Goal: Task Accomplishment & Management: Use online tool/utility

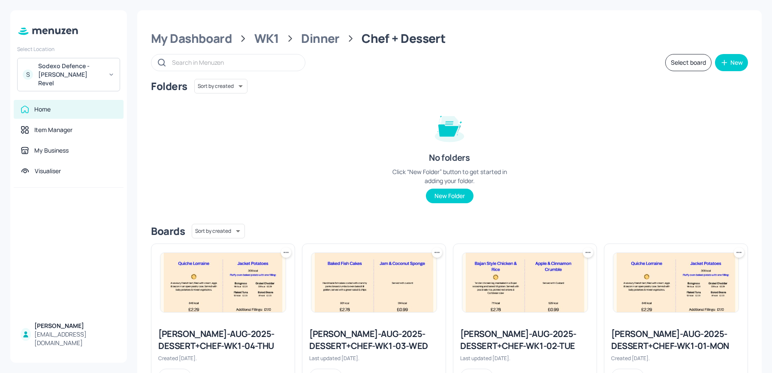
click at [57, 68] on div "Sodexo Defence - [PERSON_NAME] Revel" at bounding box center [70, 75] width 65 height 26
click at [58, 67] on div "Sodexo Defence - [PERSON_NAME] Revel" at bounding box center [70, 75] width 65 height 26
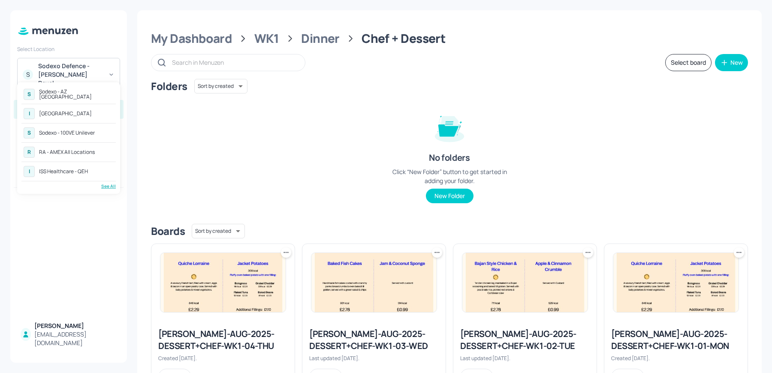
click at [104, 185] on div "See All" at bounding box center [68, 186] width 94 height 6
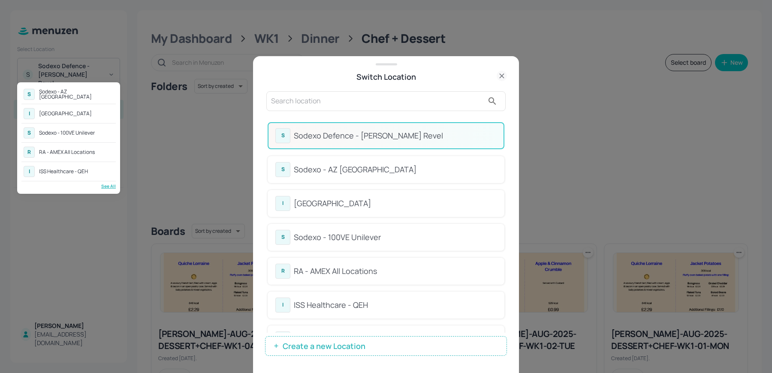
click at [362, 132] on div at bounding box center [386, 186] width 772 height 373
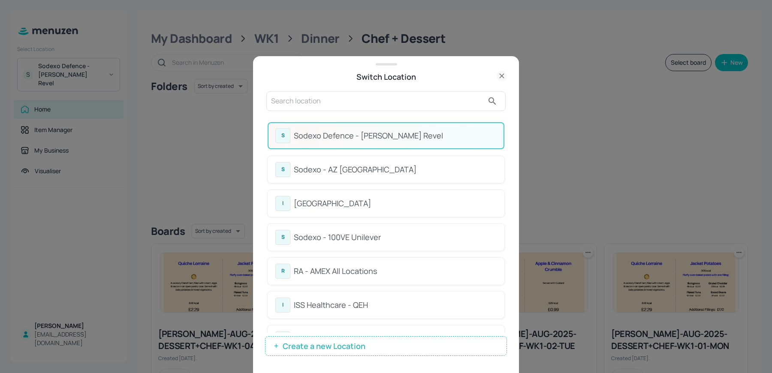
click at [310, 99] on input "text" at bounding box center [377, 101] width 213 height 14
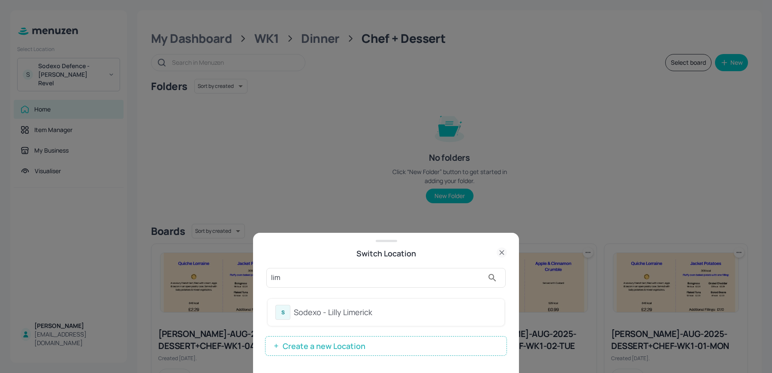
type input "lim"
click at [296, 311] on div "Sodexo - Lilly Limerick" at bounding box center [395, 312] width 203 height 12
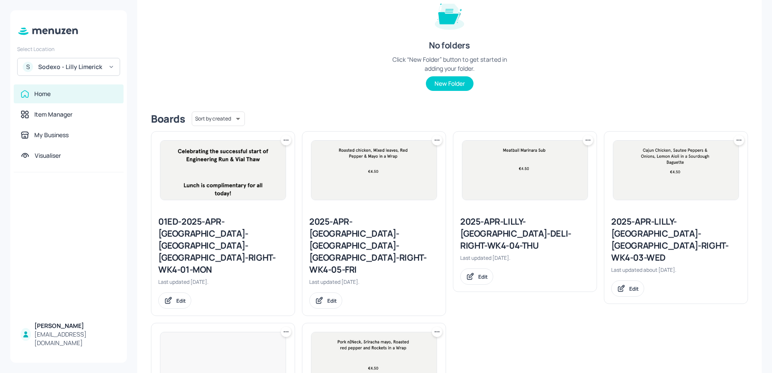
scroll to position [206, 0]
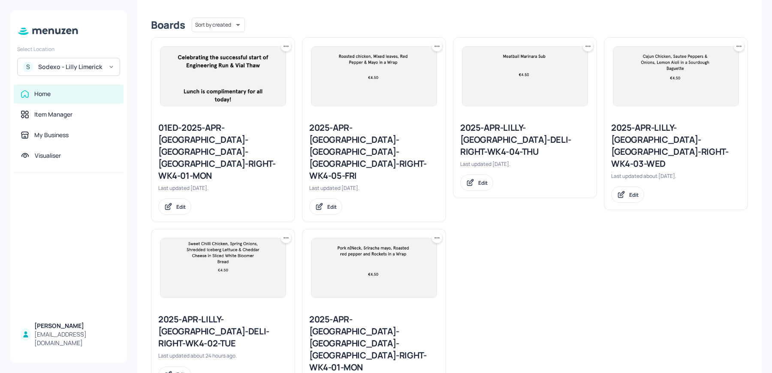
click at [684, 133] on div "2025-APR-LILLY-[GEOGRAPHIC_DATA]-[GEOGRAPHIC_DATA]-RIGHT-WK4-03-WED" at bounding box center [675, 146] width 129 height 48
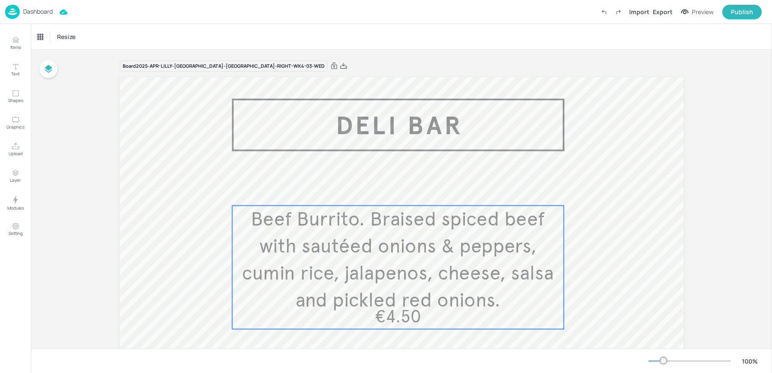
click at [377, 266] on span "Beef Burrito. Braised spiced beef with sautéed onions & peppers, cumin rice, ja…" at bounding box center [398, 259] width 312 height 105
click at [393, 189] on icon "Edit Item" at bounding box center [392, 189] width 3 height 3
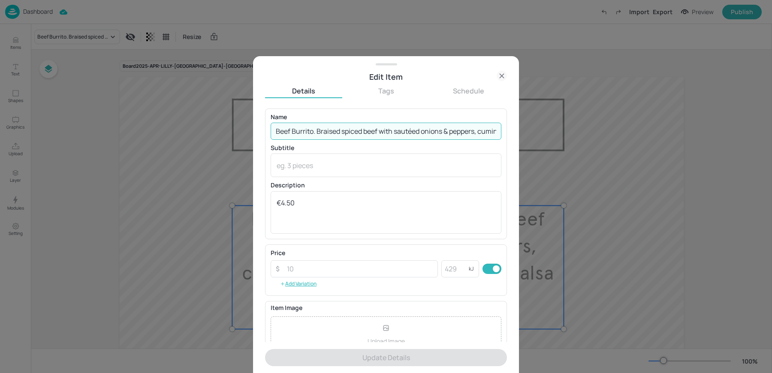
click at [380, 134] on input "Beef Burrito. Braised spiced beef with sautéed onions & peppers, cumin rice, ja…" at bounding box center [385, 131] width 231 height 17
paste input "Cajun Chicken Wrap with Iceberg lettuce, Tomato, Cucumber & Mayo"
click at [380, 134] on input "Beef Burrito. Braised spiced beef with sautéed onions & peppers, cumin rice, ja…" at bounding box center [385, 131] width 231 height 17
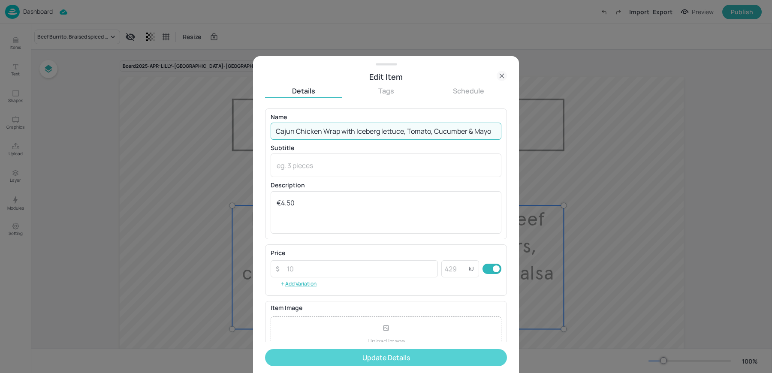
type input "Cajun Chicken Wrap with Iceberg lettuce, Tomato, Cucumber & Mayo"
click at [354, 362] on button "Update Details" at bounding box center [386, 357] width 242 height 17
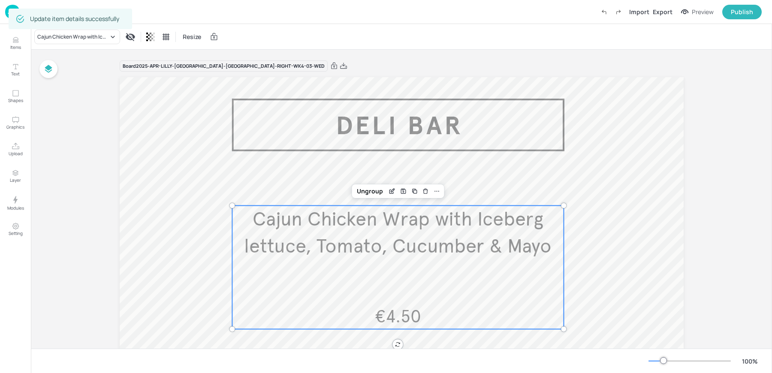
click at [116, 190] on div "Board 2025-APR-LILLY-LIMERICK-DELI-RIGHT-WK4-03-WED Cajun Chicken Wrap with Ice…" at bounding box center [402, 306] width 612 height 512
click at [117, 189] on div "Board 2025-APR-LILLY-LIMERICK-DELI-RIGHT-WK4-03-WED Cajun Chicken Wrap with Ice…" at bounding box center [402, 306] width 612 height 512
click at [667, 15] on div "Export" at bounding box center [662, 11] width 20 height 9
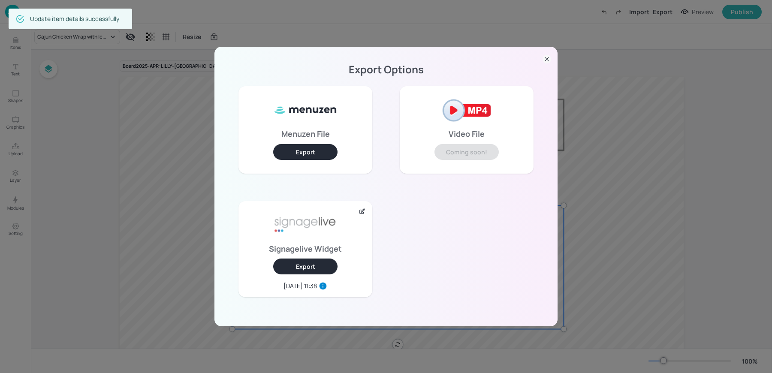
click at [305, 261] on button "Export" at bounding box center [305, 266] width 64 height 16
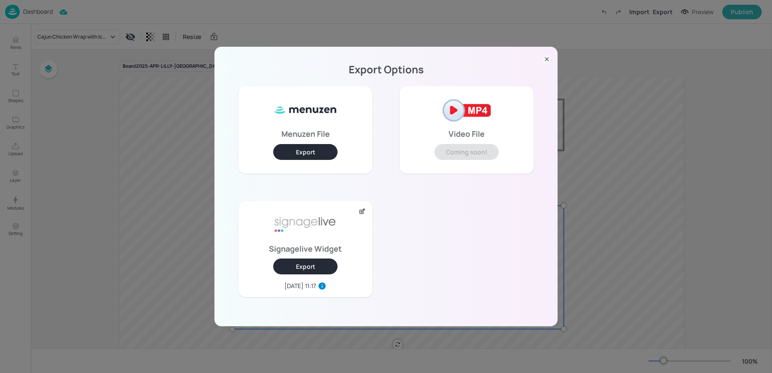
click at [166, 135] on div "Export Options Menuzen File Export Video File Coming soon! Signagelive Widget E…" at bounding box center [386, 186] width 772 height 373
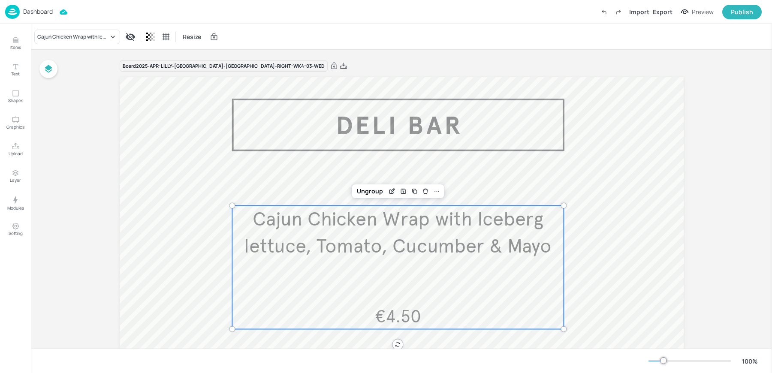
click at [37, 19] on div "Dashboard Import Export Preview Publish" at bounding box center [383, 12] width 756 height 24
click at [27, 9] on p "Dashboard" at bounding box center [38, 12] width 30 height 6
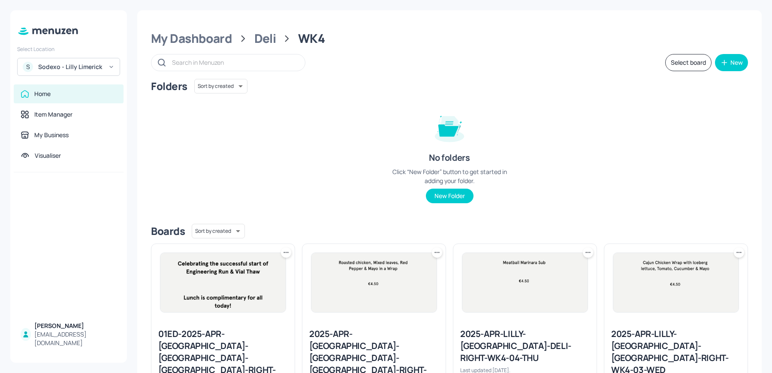
click at [56, 72] on div "S Sodexo - Lilly Limerick" at bounding box center [68, 67] width 103 height 18
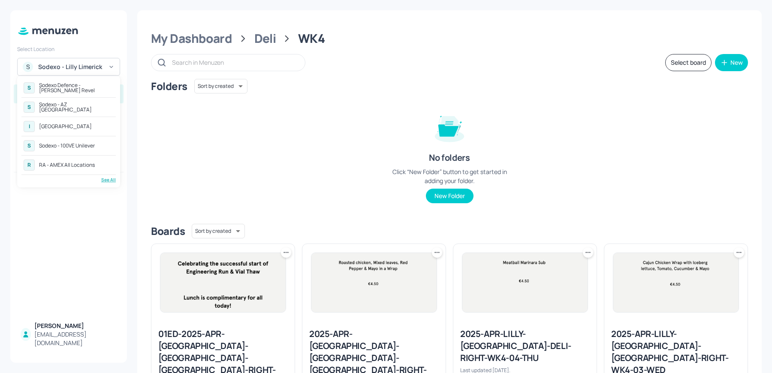
click at [82, 144] on div "Sodexo - 100VE Unilever" at bounding box center [67, 145] width 56 height 5
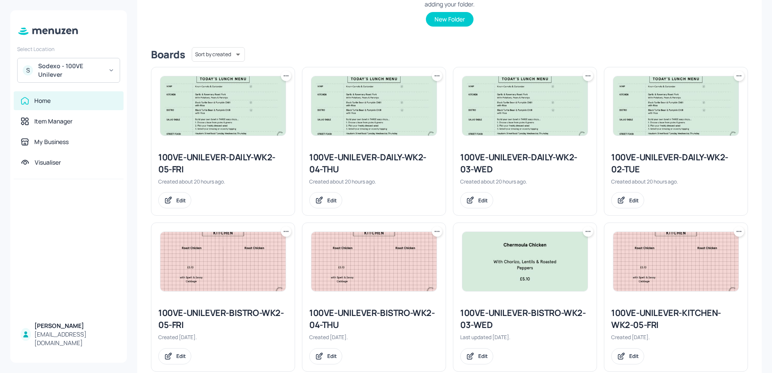
scroll to position [170, 0]
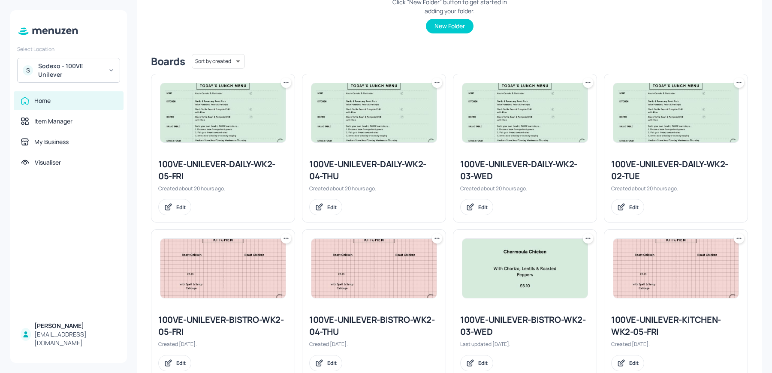
click at [523, 173] on div "100VE-UNILEVER-DAILY-WK2-03-WED" at bounding box center [524, 170] width 129 height 24
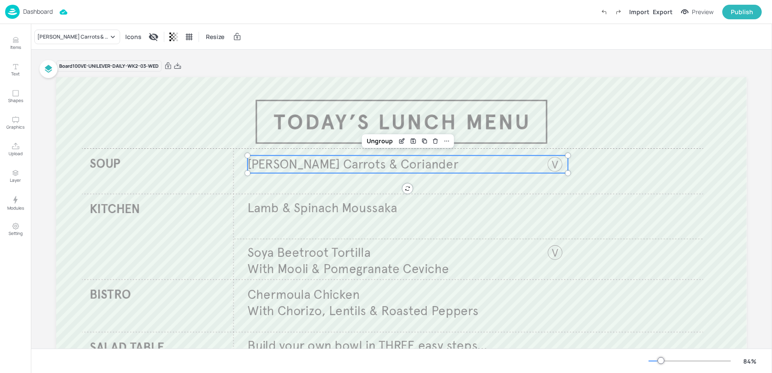
click at [378, 162] on span "[PERSON_NAME] Carrots & Coriander" at bounding box center [352, 164] width 210 height 16
click at [54, 36] on div "[PERSON_NAME] Carrots & Coriander" at bounding box center [72, 37] width 71 height 8
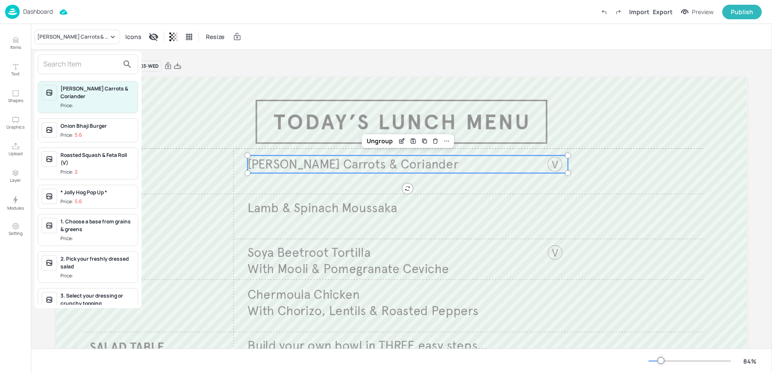
click at [67, 63] on input "text" at bounding box center [80, 64] width 75 height 14
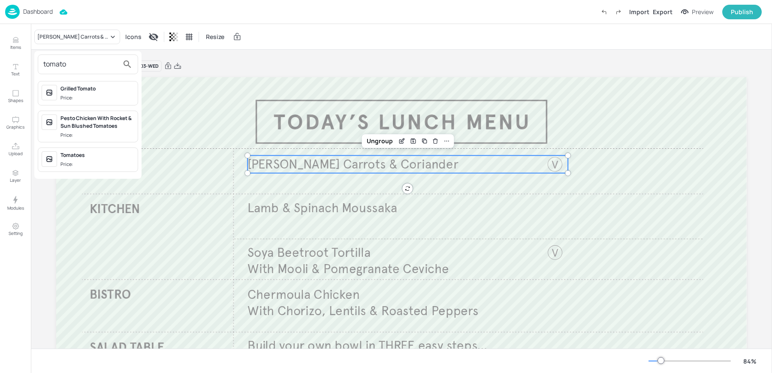
type input "tomato"
click at [16, 48] on div at bounding box center [386, 186] width 772 height 373
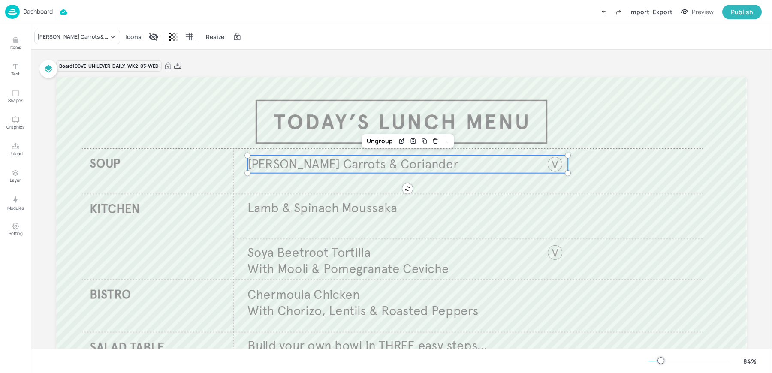
click at [9, 34] on button "Items" at bounding box center [15, 43] width 25 height 25
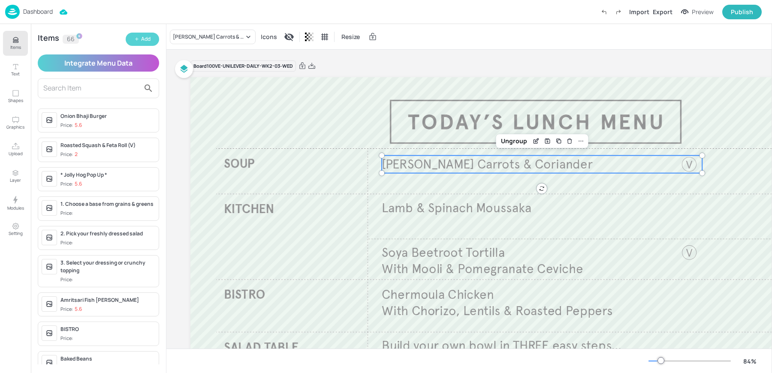
click at [135, 33] on button "Add" at bounding box center [142, 39] width 33 height 13
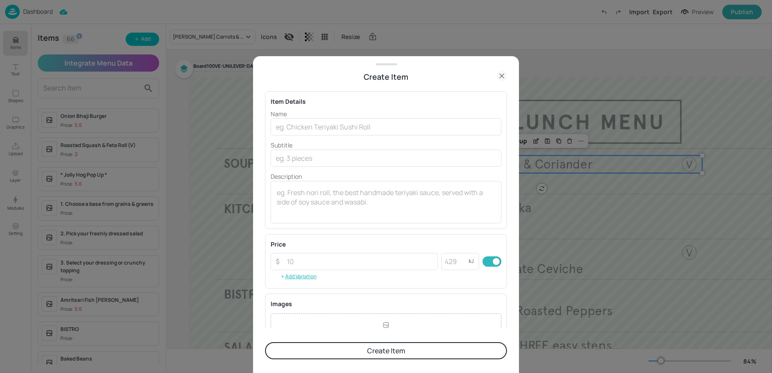
click at [558, 197] on div at bounding box center [386, 186] width 772 height 373
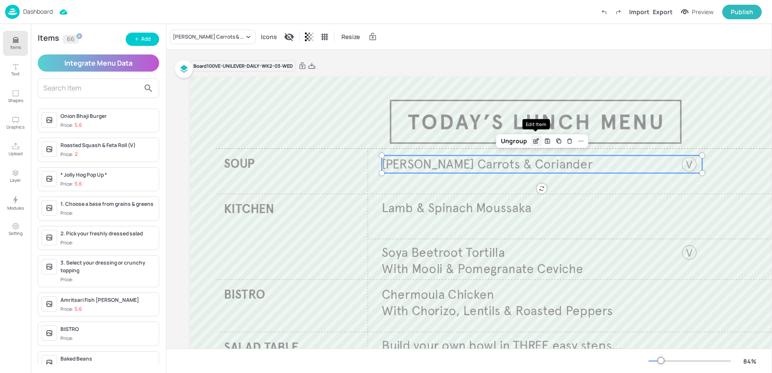
click at [536, 137] on div "Edit Item" at bounding box center [535, 140] width 11 height 11
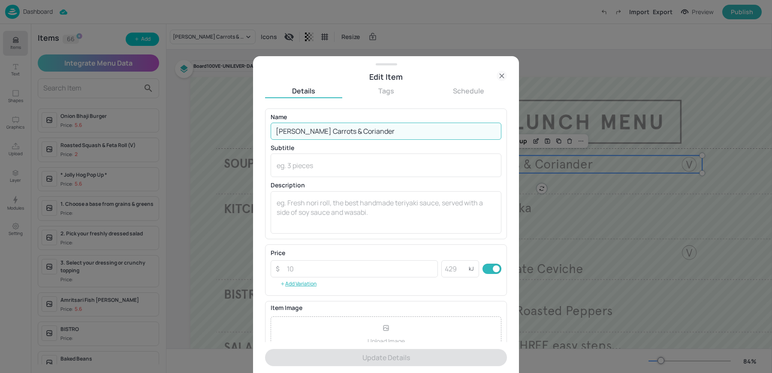
drag, startPoint x: 295, startPoint y: 131, endPoint x: 406, endPoint y: 133, distance: 111.1
click at [406, 133] on input "[PERSON_NAME] Carrots & Coriander" at bounding box center [385, 131] width 231 height 17
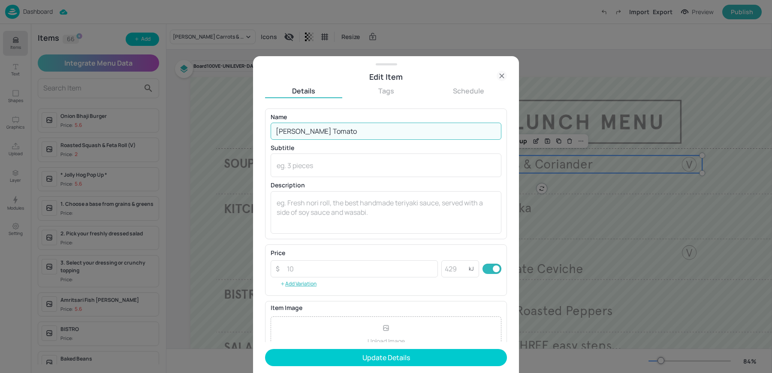
type input "[PERSON_NAME] Tomato"
click at [265, 349] on button "Update Details" at bounding box center [386, 357] width 242 height 17
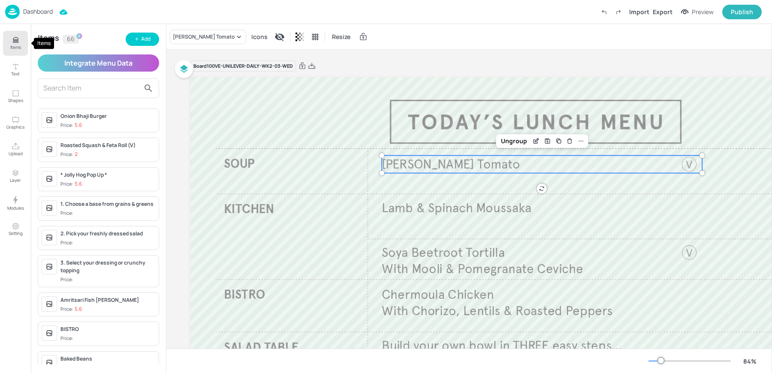
click at [9, 34] on button "Items" at bounding box center [15, 43] width 25 height 25
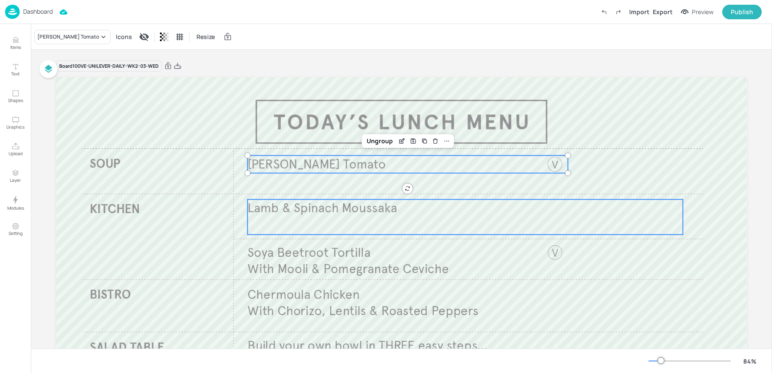
scroll to position [20, 0]
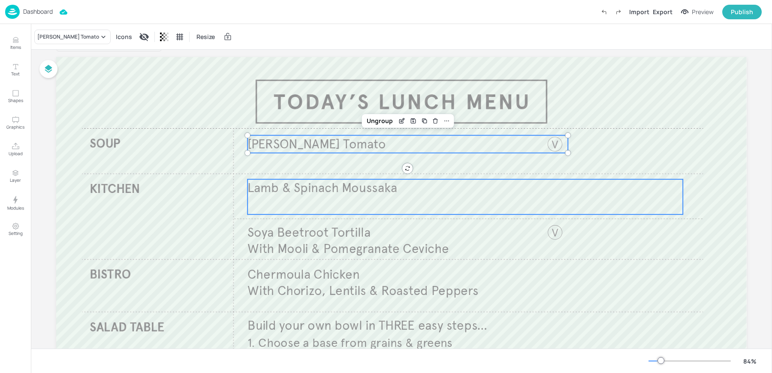
click at [464, 201] on div "Lamb & Spinach Moussaka" at bounding box center [464, 196] width 435 height 35
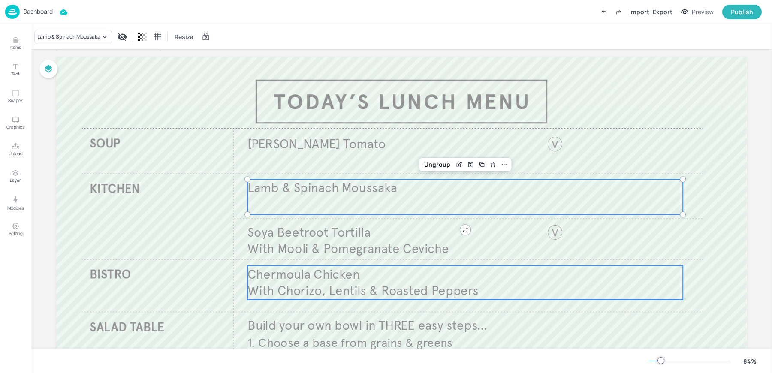
click at [370, 286] on span "With Chorizo, Lentils & Roasted Peppers" at bounding box center [362, 291] width 231 height 16
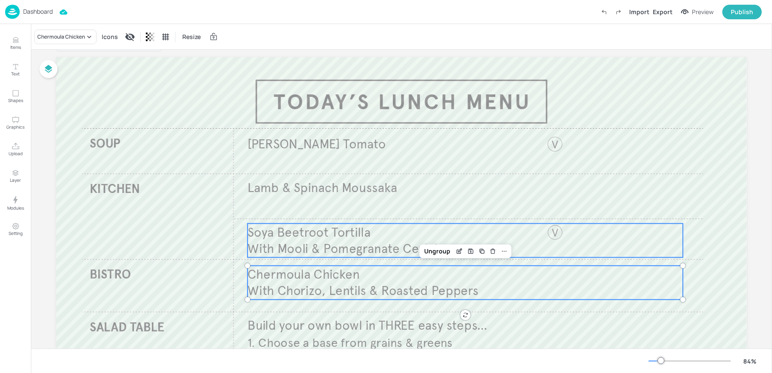
click at [297, 237] on span "Soya Beetroot Tortilla" at bounding box center [308, 232] width 123 height 16
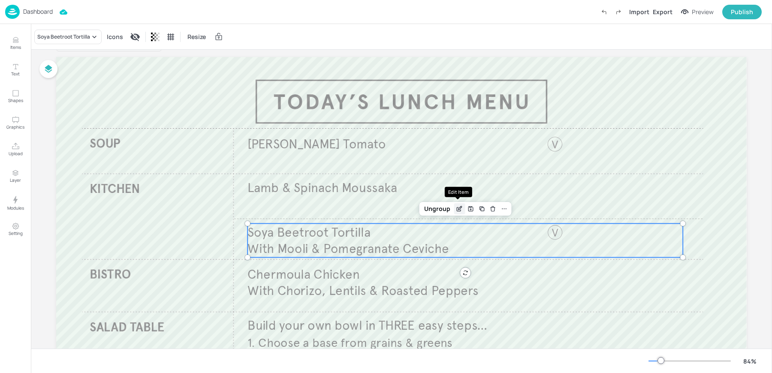
click at [457, 210] on icon "Edit Item" at bounding box center [459, 209] width 4 height 4
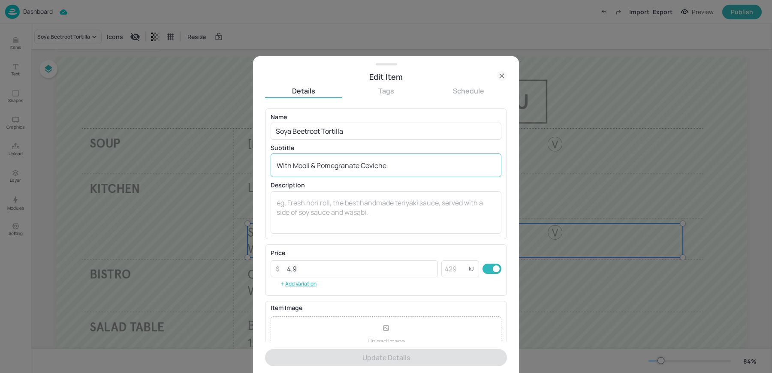
click at [309, 167] on textarea "With Mooli & Pomegranate Ceviche" at bounding box center [385, 165] width 219 height 9
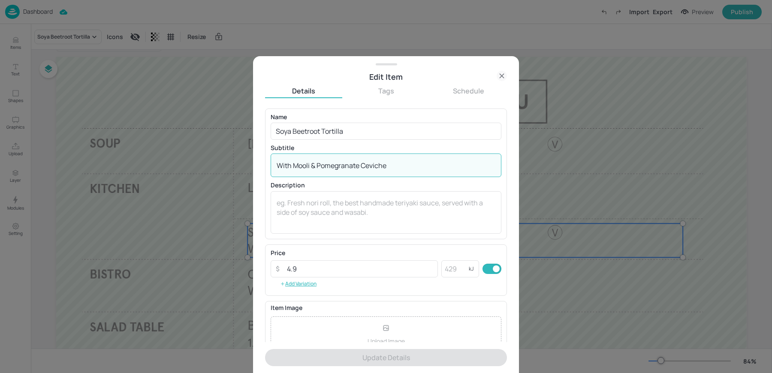
click at [309, 167] on textarea "With Mooli & Pomegranate Ceviche" at bounding box center [385, 165] width 219 height 9
paste textarea "Soya Beetroot Tortilla with Mooli & Spiced Apples Ceviche 4.90"
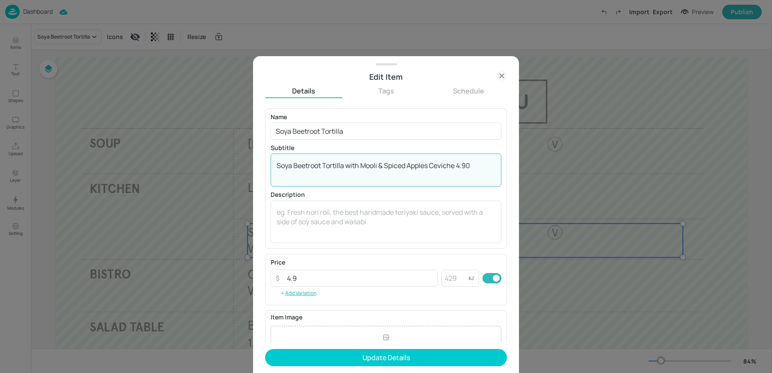
drag, startPoint x: 346, startPoint y: 165, endPoint x: 208, endPoint y: 157, distance: 137.8
click at [222, 155] on div "Edit Item Details Tags Schedule Name Soya Beetroot Tortilla ​ Subtitle Soya Bee…" at bounding box center [386, 186] width 772 height 373
drag, startPoint x: 389, startPoint y: 166, endPoint x: 457, endPoint y: 169, distance: 67.8
click at [457, 169] on textarea "with Mooli & Spiced Apples Ceviche 4.90" at bounding box center [385, 170] width 219 height 19
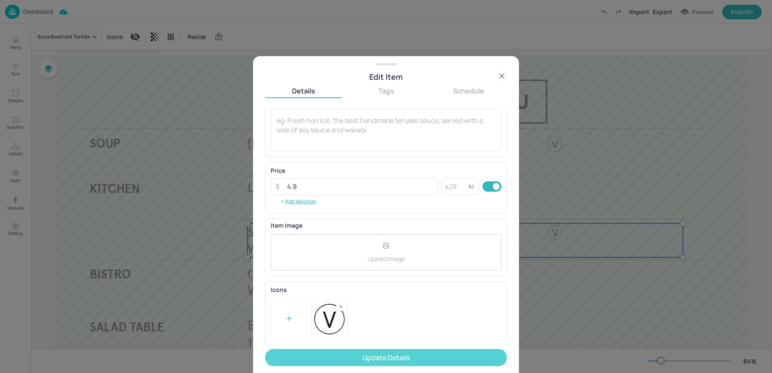
type textarea "with Mooli & Spiced Apples Ceviche"
click at [345, 353] on button "Update Details" at bounding box center [386, 357] width 242 height 17
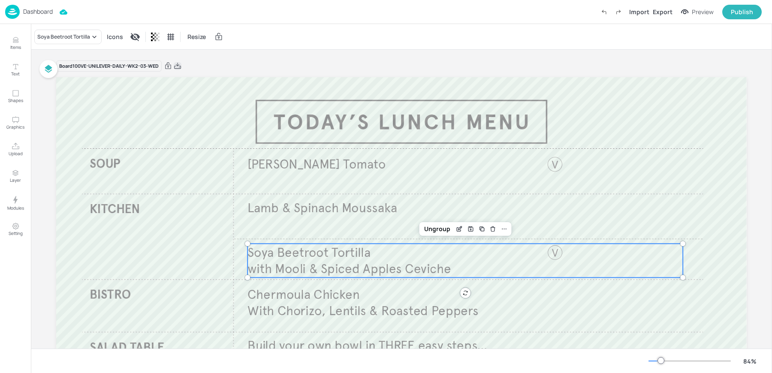
click at [179, 67] on icon at bounding box center [177, 66] width 7 height 6
